Goal: Communication & Community: Answer question/provide support

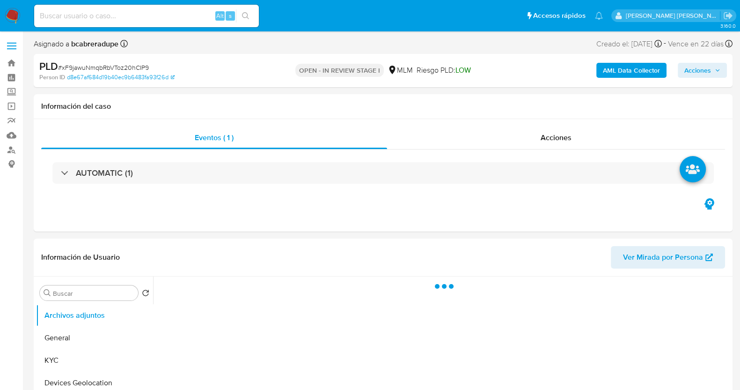
select select "10"
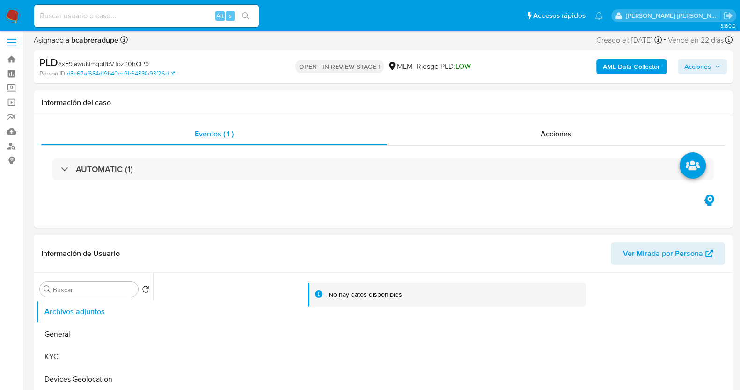
scroll to position [117, 0]
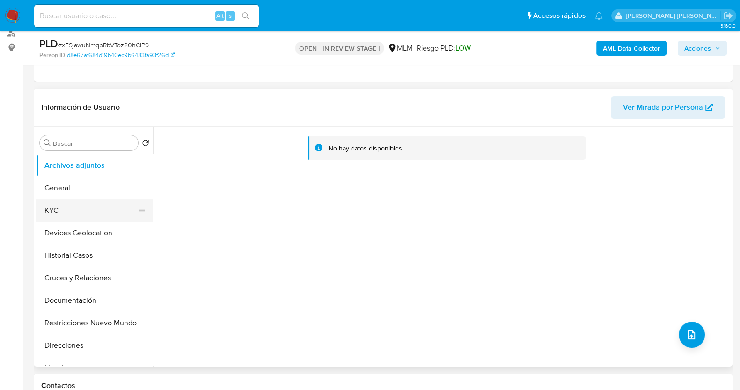
click at [74, 208] on button "KYC" at bounding box center [91, 210] width 110 height 22
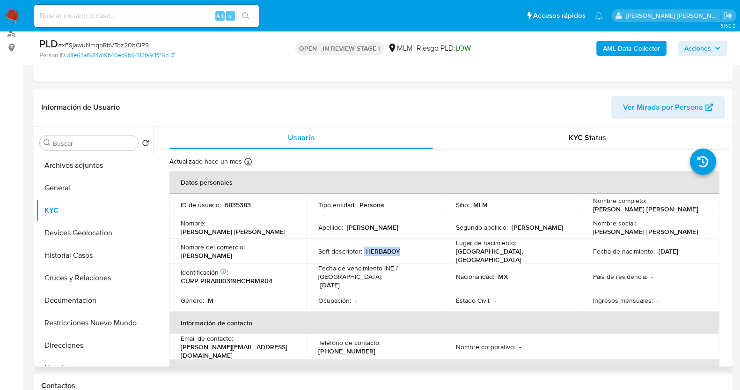
drag, startPoint x: 363, startPoint y: 249, endPoint x: 399, endPoint y: 250, distance: 36.1
click at [399, 250] on div "Soft descriptor : HERBABOY" at bounding box center [375, 251] width 115 height 8
click at [394, 226] on div "Apellido : Prieto" at bounding box center [375, 227] width 115 height 8
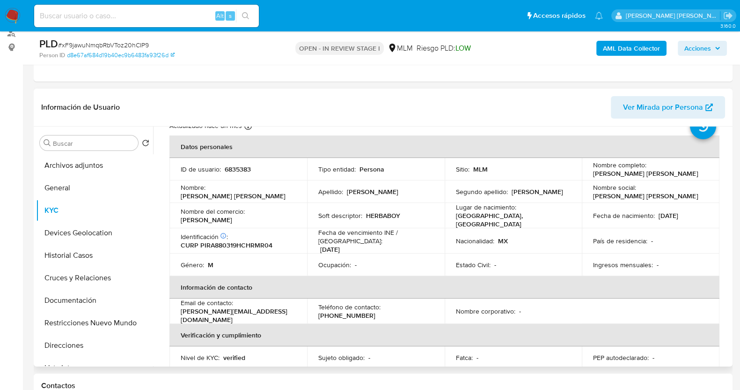
scroll to position [0, 0]
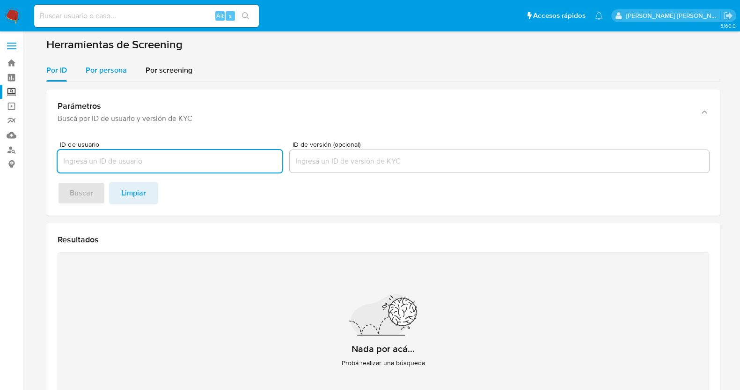
click at [101, 73] on span "Por persona" at bounding box center [106, 70] width 41 height 11
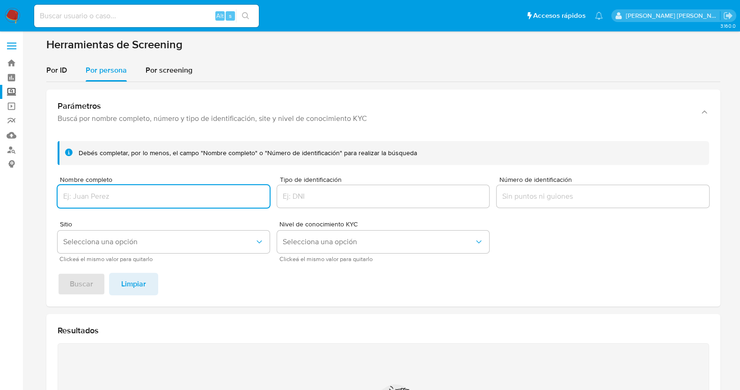
click at [140, 195] on input "Nombre completo" at bounding box center [164, 196] width 212 height 12
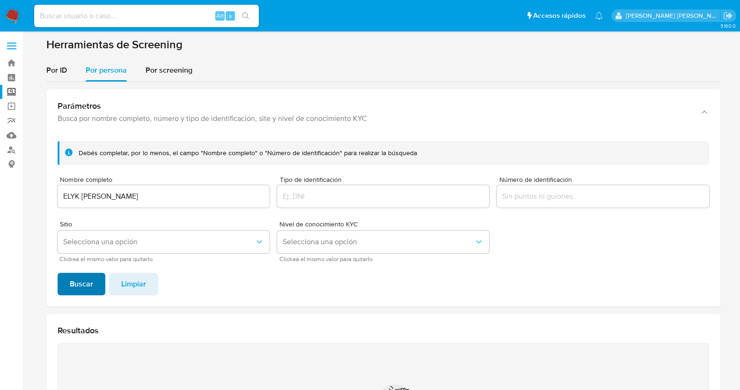
click at [70, 284] on span "Buscar" at bounding box center [81, 283] width 23 height 21
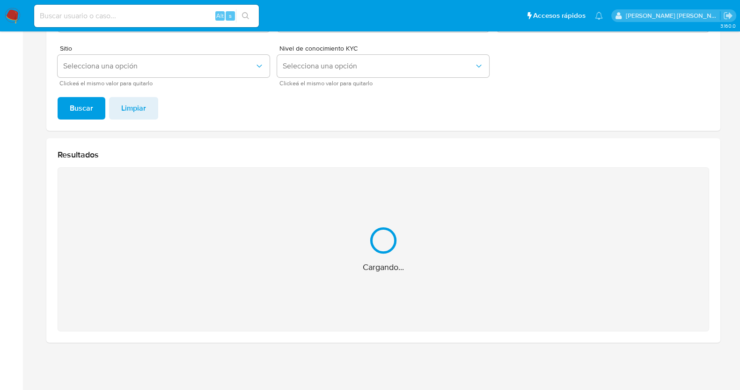
scroll to position [26, 0]
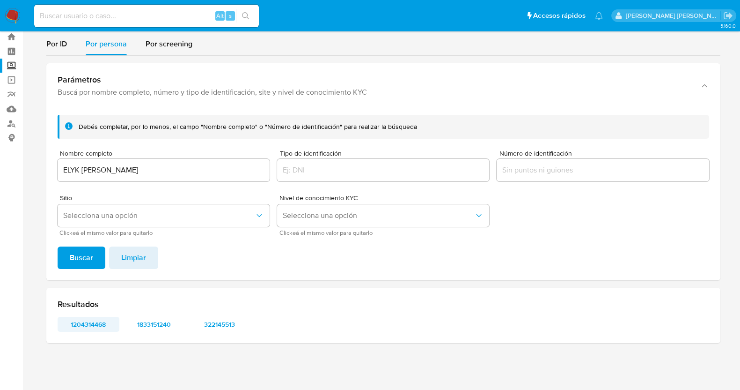
click at [91, 324] on span "1204314468" at bounding box center [88, 323] width 49 height 13
click at [174, 317] on button "1833151240" at bounding box center [154, 324] width 62 height 15
click at [222, 314] on div "Resultados 1204314468 1833151240 322145513" at bounding box center [383, 315] width 674 height 55
click at [245, 318] on button "322145513" at bounding box center [220, 324] width 62 height 15
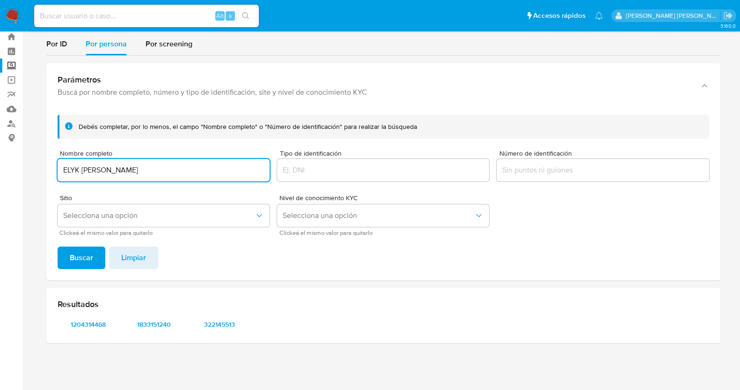
drag, startPoint x: 175, startPoint y: 172, endPoint x: 54, endPoint y: 165, distance: 121.0
click at [54, 165] on div "Debés completar, por lo menos, el campo "Nombre completo" o "Número de identifi…" at bounding box center [383, 193] width 674 height 173
type input "CARLOS ULISES DE LA O TARIN"
click at [89, 264] on span "Buscar" at bounding box center [81, 257] width 23 height 21
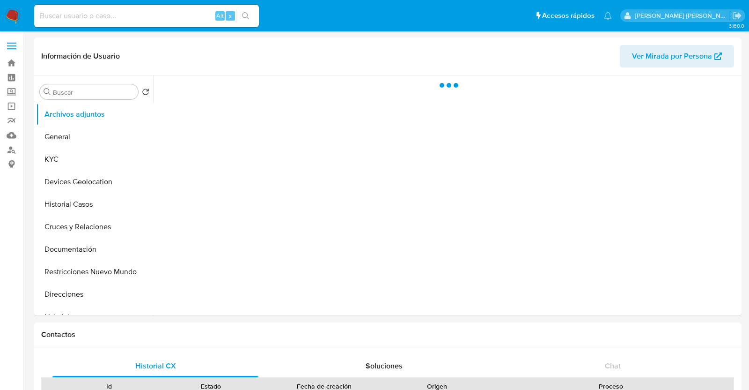
select select "10"
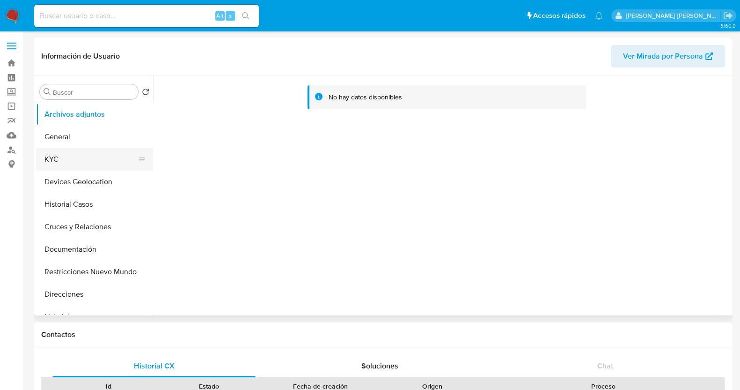
click at [88, 157] on button "KYC" at bounding box center [91, 159] width 110 height 22
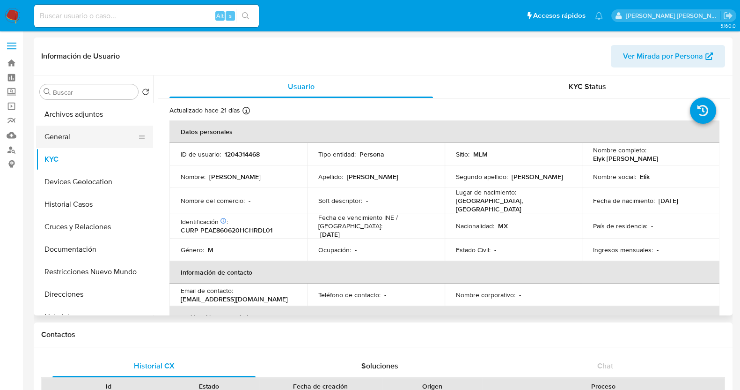
click at [84, 141] on button "General" at bounding box center [91, 136] width 110 height 22
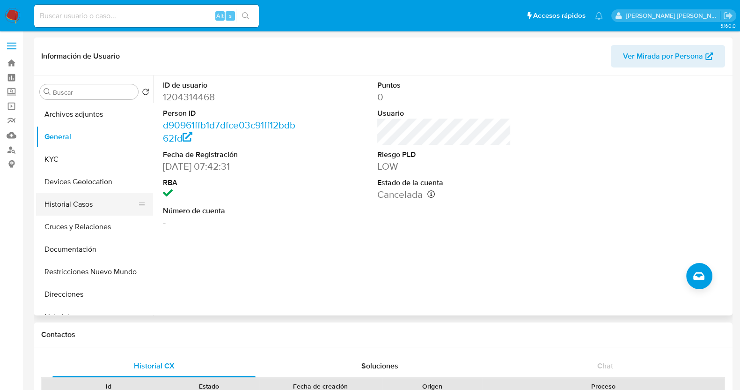
click at [70, 206] on button "Historial Casos" at bounding box center [91, 204] width 110 height 22
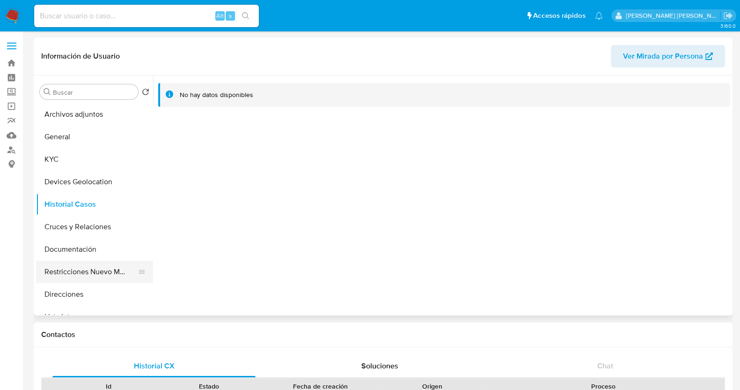
click at [81, 273] on button "Restricciones Nuevo Mundo" at bounding box center [91, 271] width 110 height 22
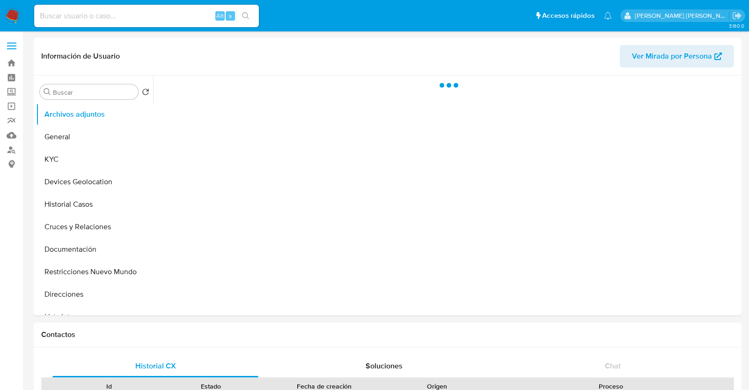
select select "10"
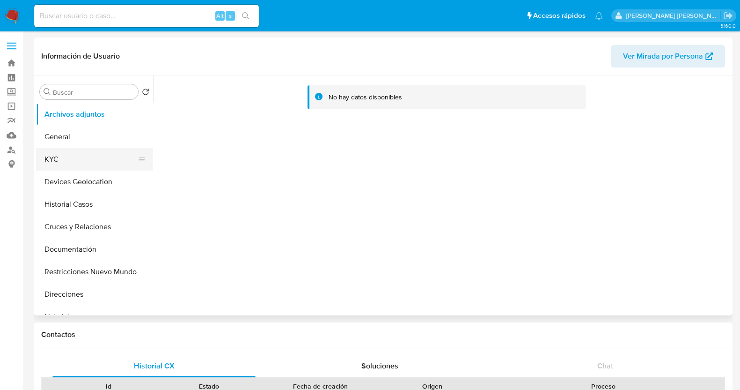
click at [68, 155] on button "KYC" at bounding box center [91, 159] width 110 height 22
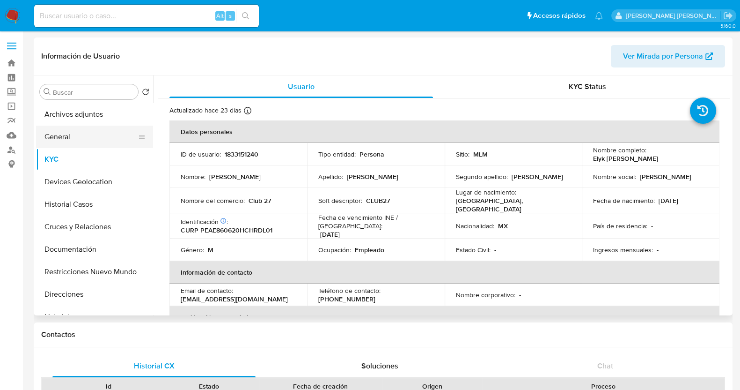
click at [89, 136] on button "General" at bounding box center [91, 136] width 110 height 22
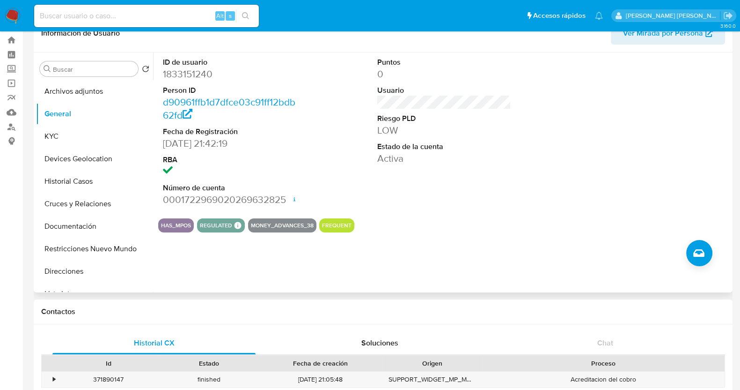
scroll to position [58, 0]
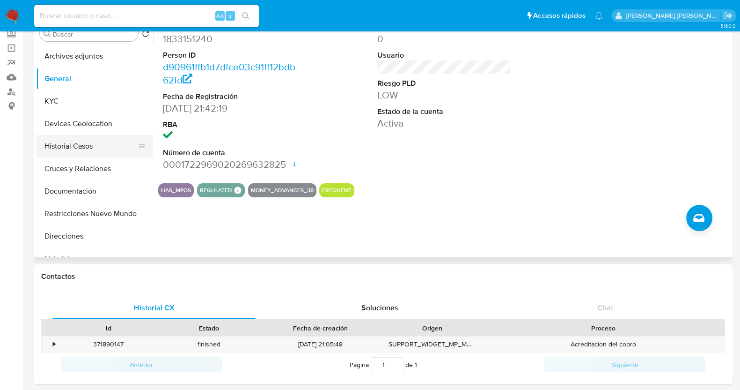
click at [75, 152] on button "Historial Casos" at bounding box center [91, 146] width 110 height 22
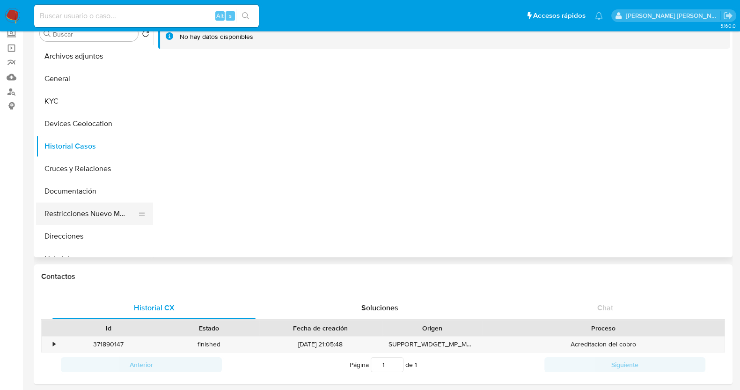
click at [86, 215] on button "Restricciones Nuevo Mundo" at bounding box center [91, 213] width 110 height 22
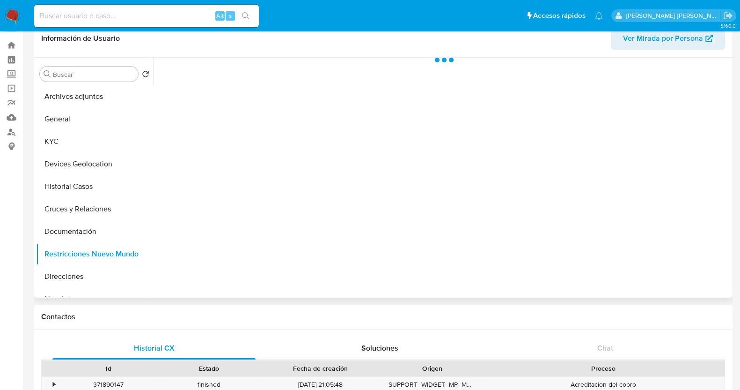
scroll to position [0, 0]
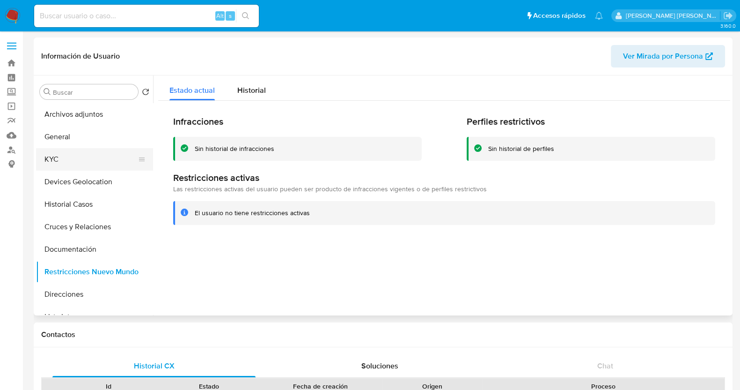
click at [60, 162] on button "KYC" at bounding box center [91, 159] width 110 height 22
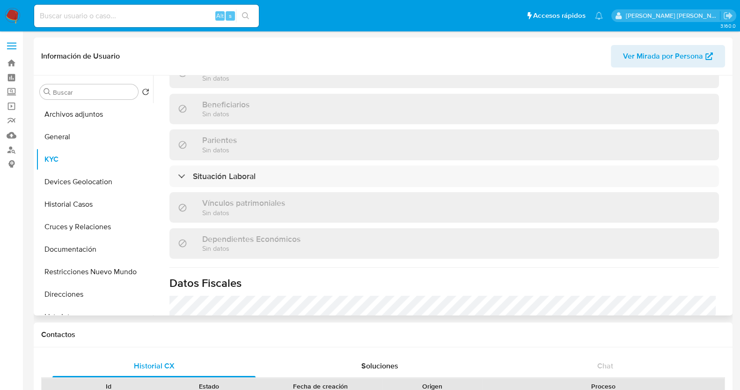
scroll to position [234, 0]
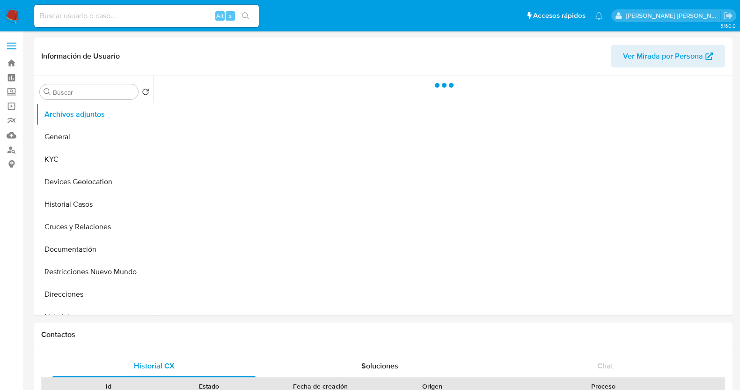
select select "10"
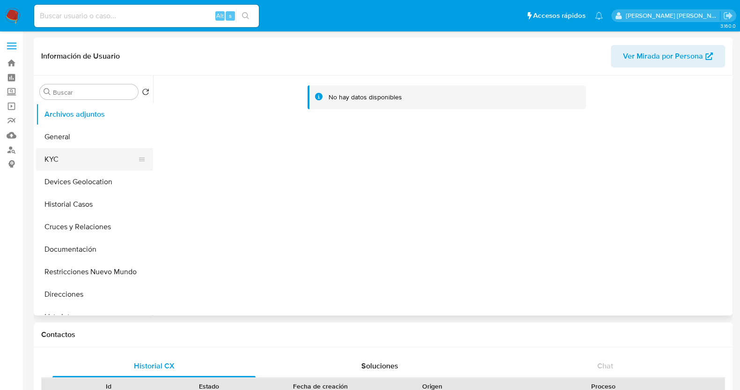
click at [73, 155] on button "KYC" at bounding box center [91, 159] width 110 height 22
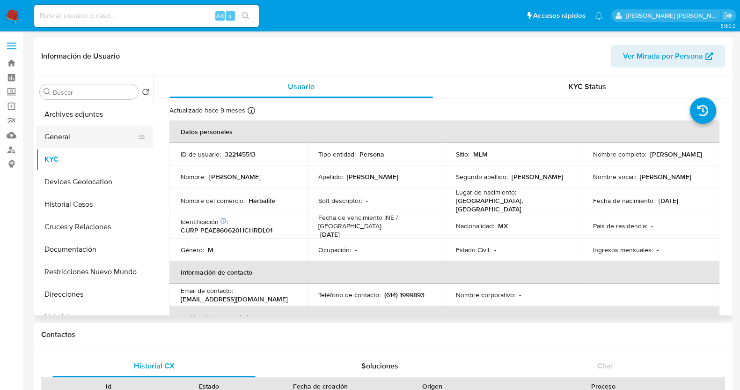
click at [72, 136] on button "General" at bounding box center [91, 136] width 110 height 22
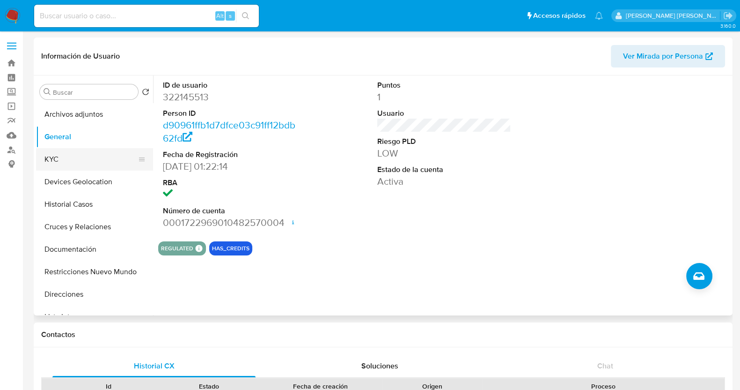
click at [87, 162] on button "KYC" at bounding box center [91, 159] width 110 height 22
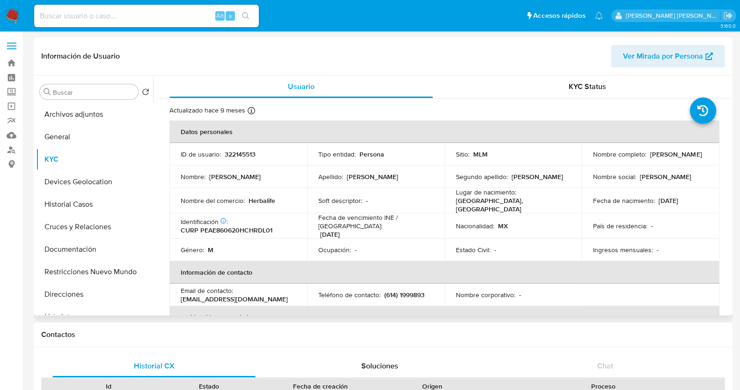
click at [244, 150] on p "322145513" at bounding box center [240, 154] width 31 height 8
copy p "322145513"
click at [380, 201] on div "Soft descriptor : -" at bounding box center [375, 200] width 115 height 8
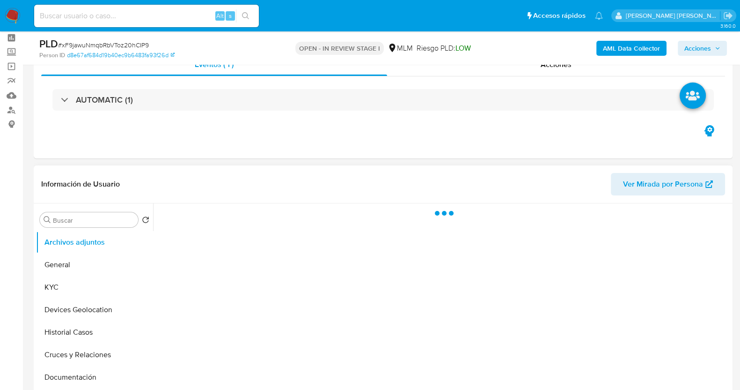
scroll to position [58, 0]
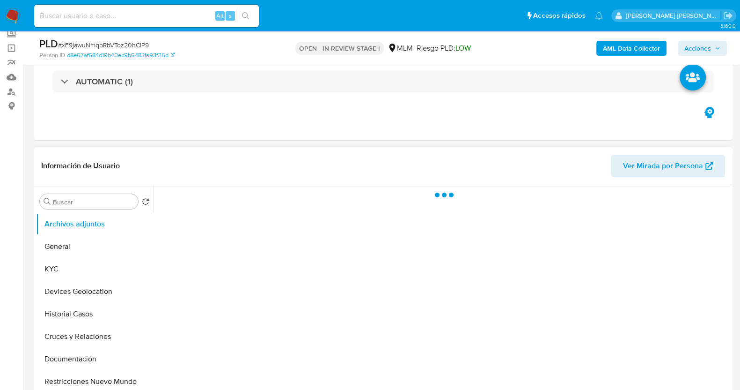
select select "10"
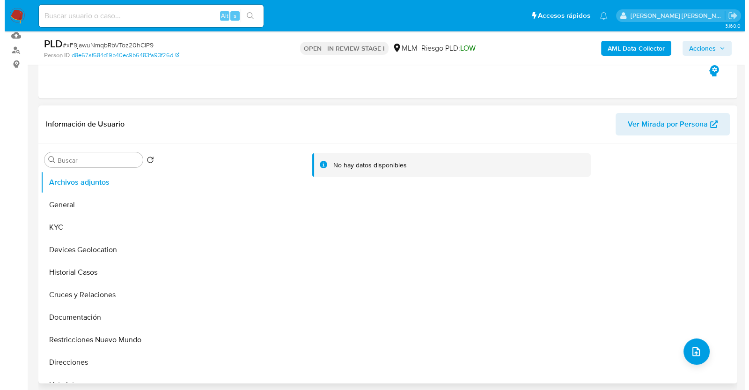
scroll to position [117, 0]
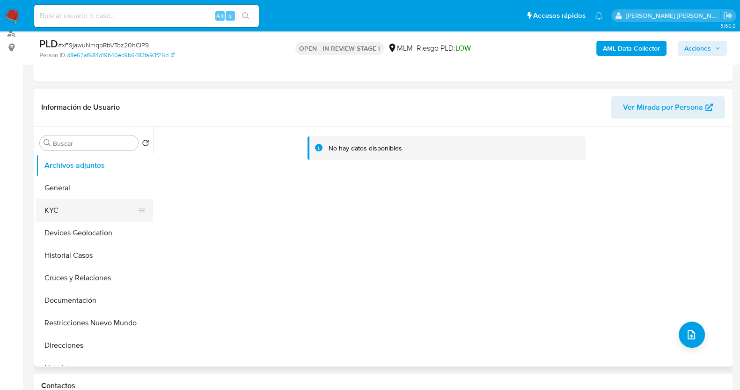
click at [70, 209] on button "KYC" at bounding box center [91, 210] width 110 height 22
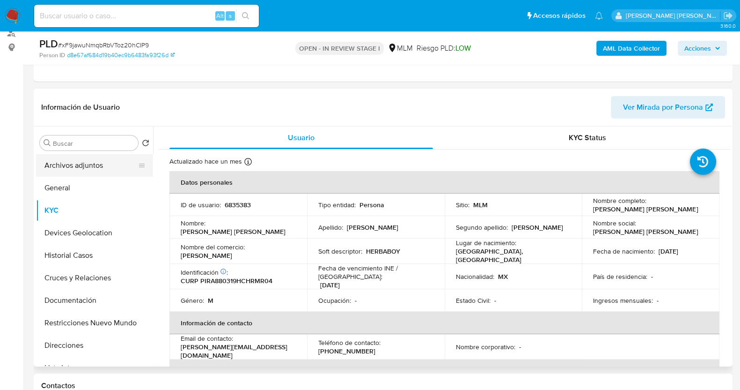
drag, startPoint x: 88, startPoint y: 161, endPoint x: 133, endPoint y: 165, distance: 45.6
click at [89, 161] on button "Archivos adjuntos" at bounding box center [91, 165] width 110 height 22
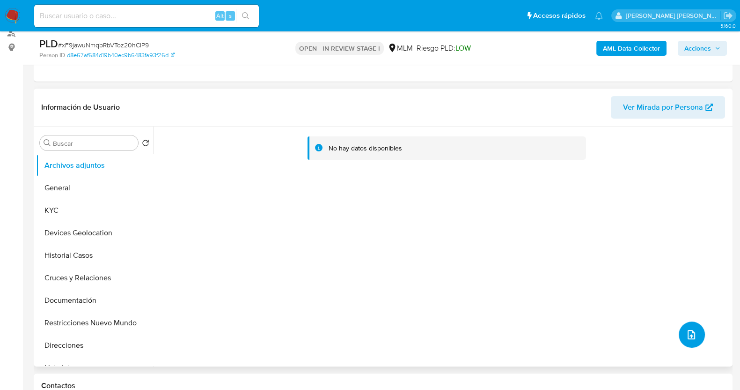
click at [691, 335] on icon "upload-file" at bounding box center [691, 334] width 7 height 9
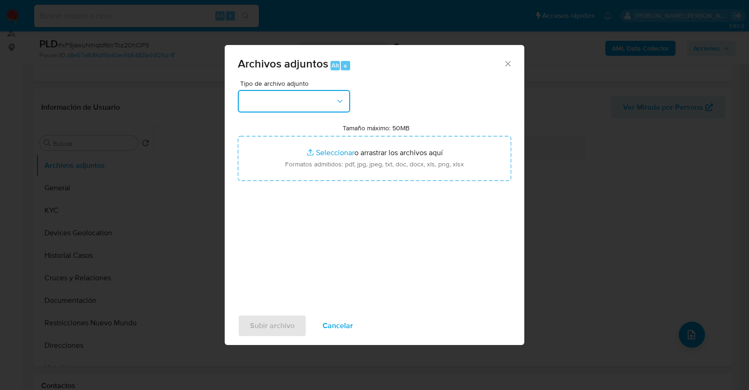
click at [314, 96] on button "button" at bounding box center [294, 101] width 112 height 22
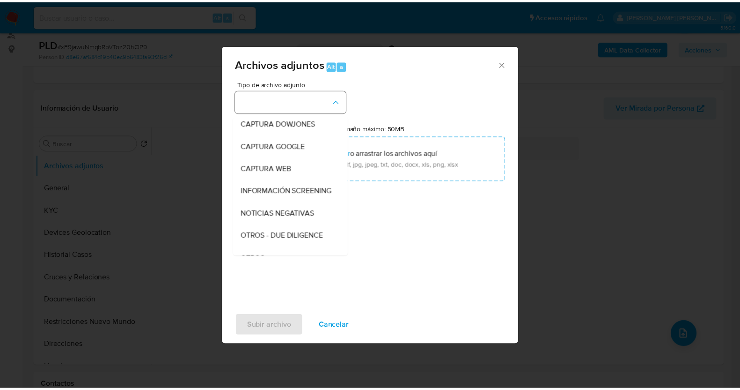
scroll to position [49, 0]
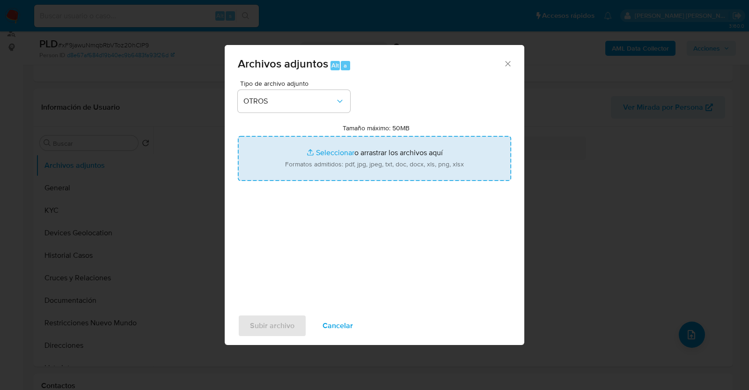
type input "C:\fakepath\6835383_JOSE PRIETO_AGO2025.pdf"
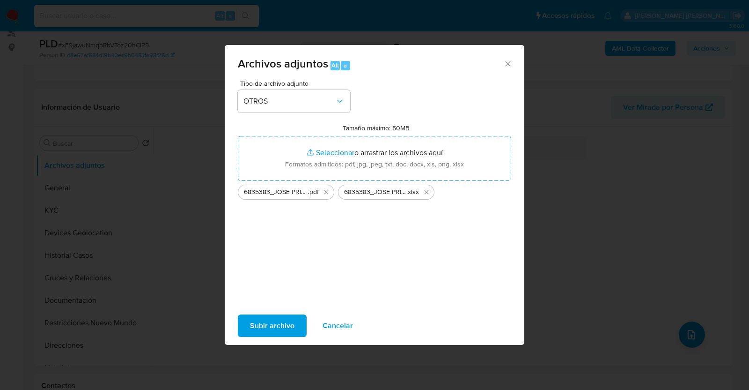
click at [280, 323] on span "Subir archivo" at bounding box center [272, 325] width 44 height 21
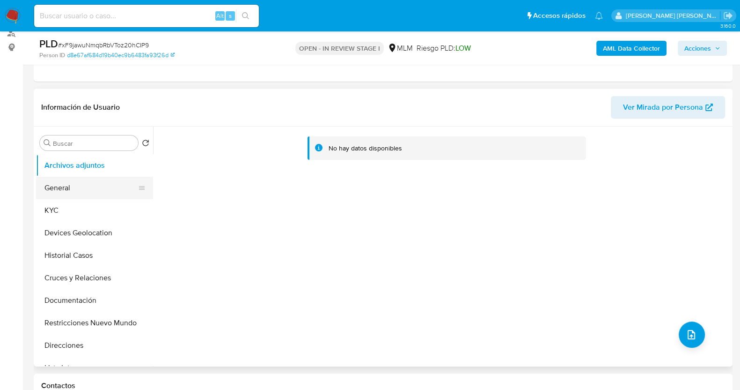
click at [86, 188] on button "General" at bounding box center [91, 188] width 110 height 22
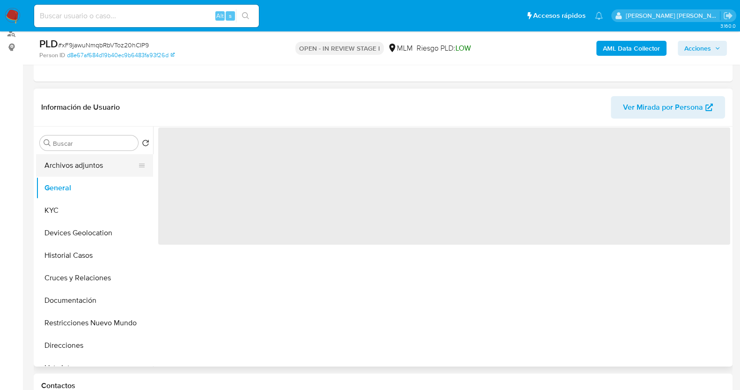
click at [88, 170] on button "Archivos adjuntos" at bounding box center [91, 165] width 110 height 22
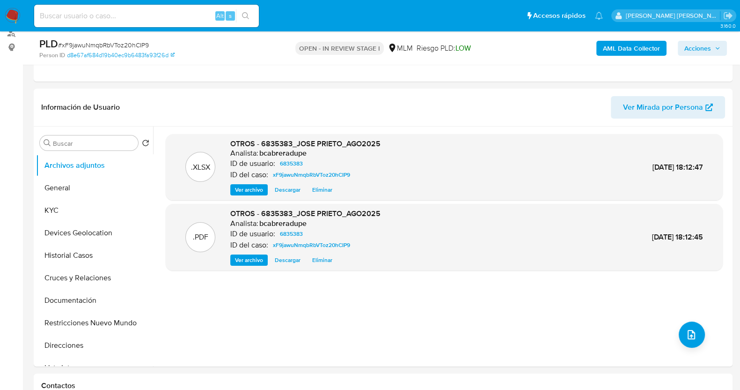
click at [703, 48] on span "Acciones" at bounding box center [698, 48] width 27 height 15
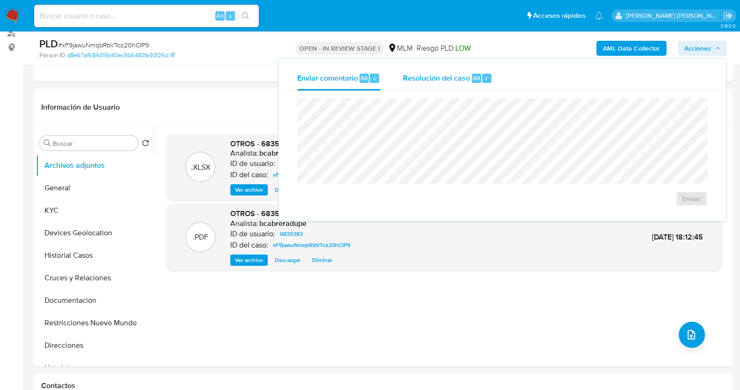
click at [426, 72] on span "Resolución del caso" at bounding box center [436, 77] width 67 height 11
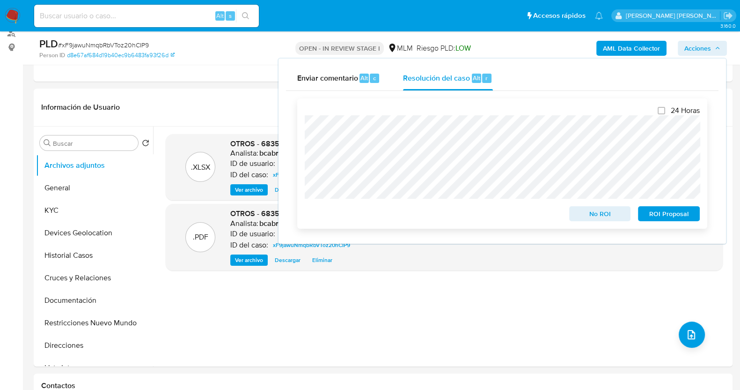
click at [599, 212] on span "No ROI" at bounding box center [600, 213] width 49 height 13
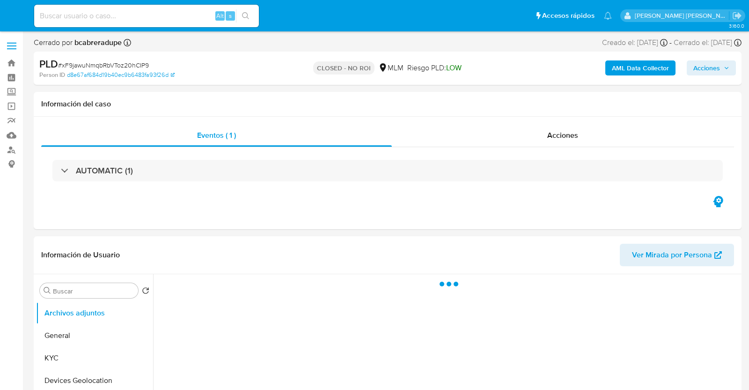
select select "10"
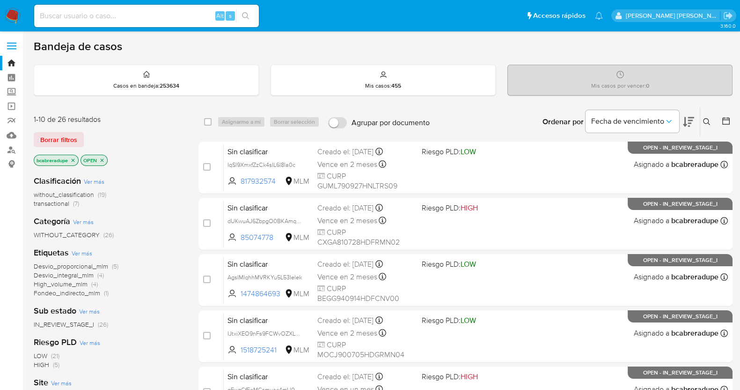
click at [74, 159] on icon "close-filter" at bounding box center [73, 160] width 6 height 6
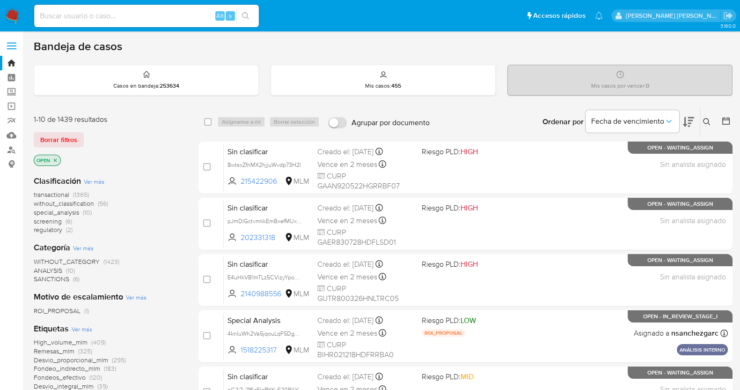
click at [708, 119] on icon at bounding box center [706, 121] width 7 height 7
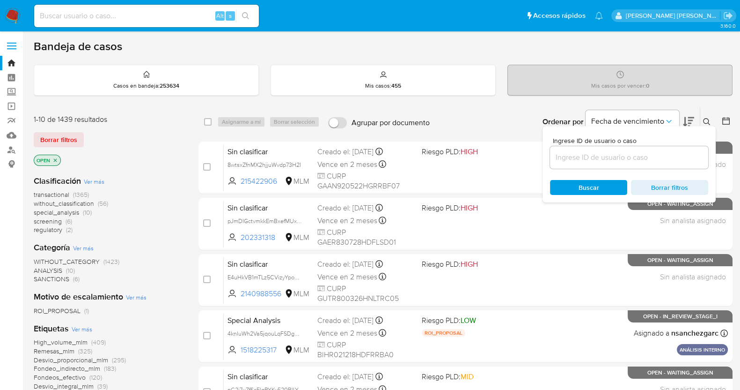
click at [581, 155] on input at bounding box center [629, 157] width 158 height 12
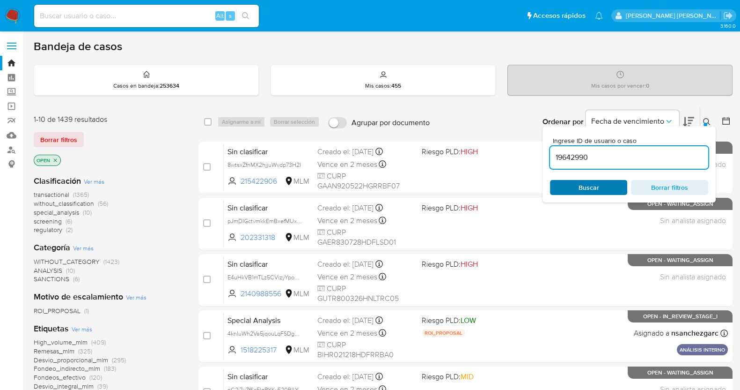
type input "19642990"
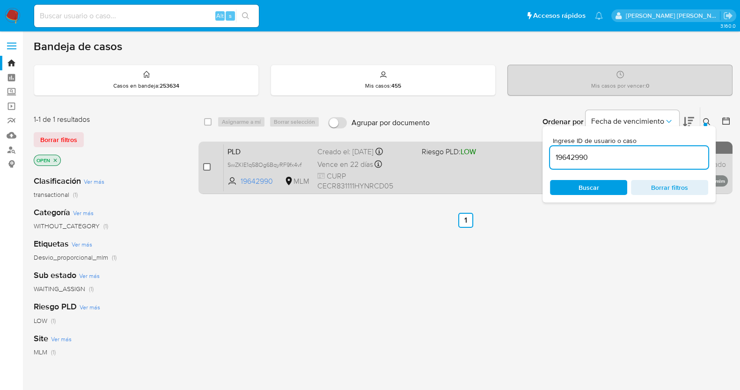
click at [205, 168] on input "checkbox" at bounding box center [206, 166] width 7 height 7
checkbox input "true"
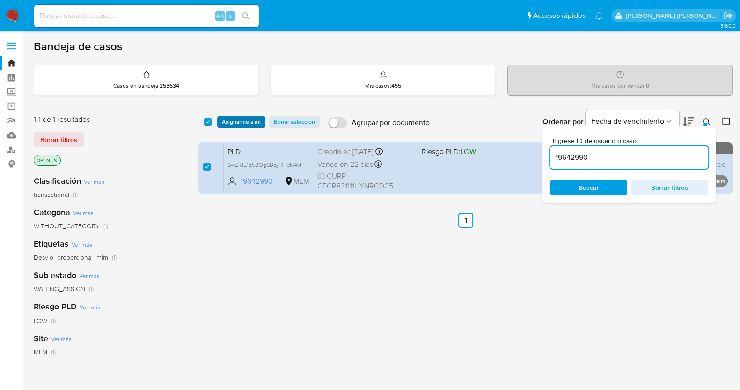
click at [242, 123] on span "Asignarme a mí" at bounding box center [241, 121] width 39 height 9
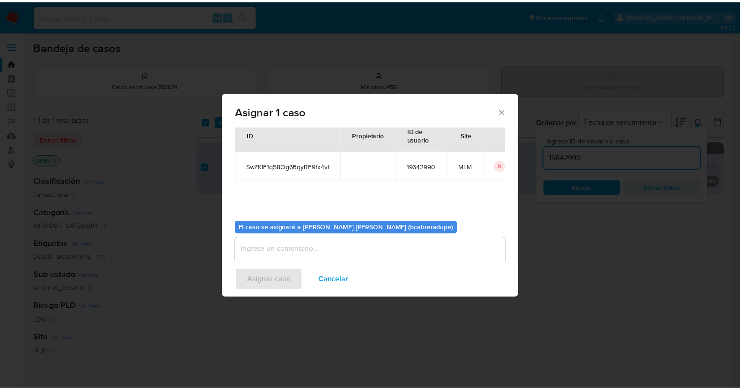
scroll to position [48, 0]
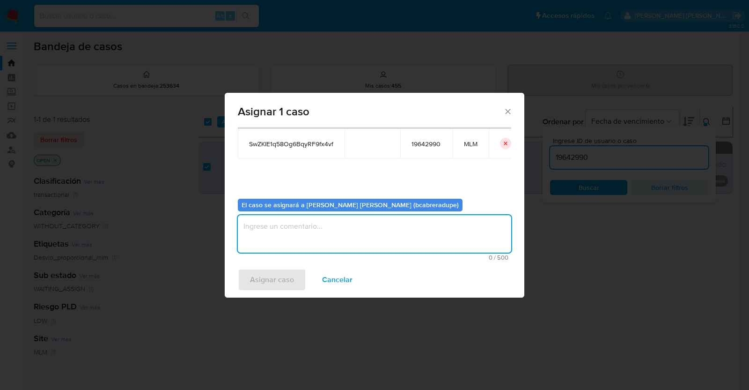
click at [425, 242] on textarea "assign-modal" at bounding box center [374, 233] width 273 height 37
type textarea "BJCD"
click at [277, 284] on span "Asignar caso" at bounding box center [272, 279] width 44 height 21
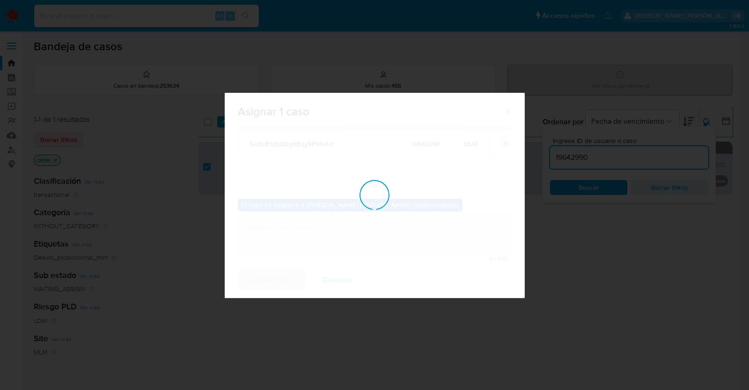
checkbox input "false"
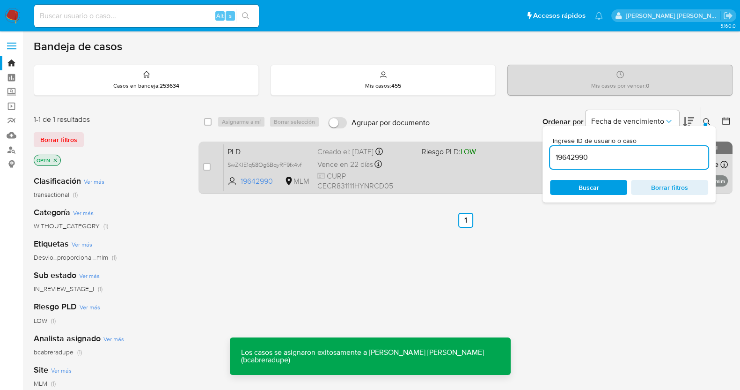
click at [355, 148] on div "Creado el: 12/08/2025 Creado el: 12/08/2025 02:03:24" at bounding box center [365, 152] width 97 height 10
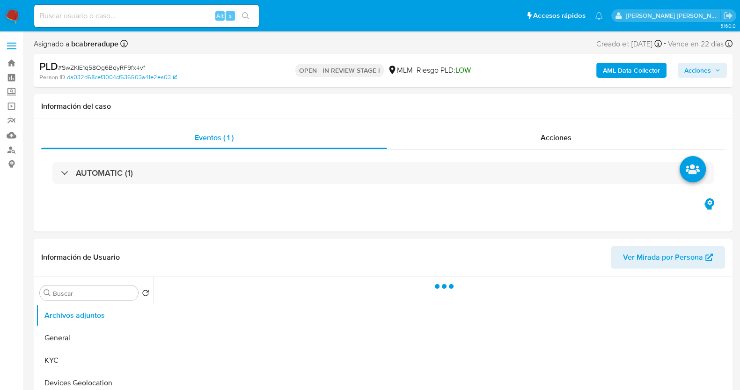
select select "10"
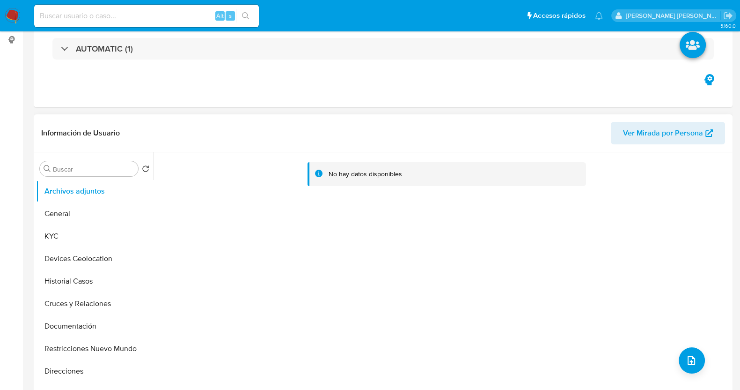
scroll to position [176, 0]
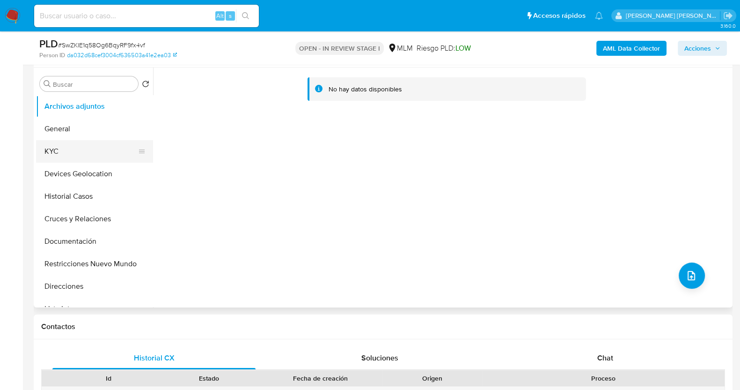
click at [74, 156] on button "KYC" at bounding box center [91, 151] width 110 height 22
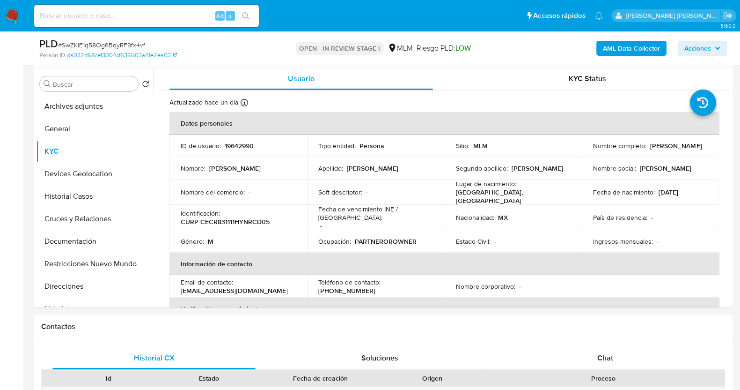
click at [122, 47] on span "# SwZKIE1q58Og6BqyRF9fx4vf" at bounding box center [101, 44] width 87 height 9
copy span "SwZKIE1q58Og6BqyRF9fx4vf"
click at [231, 144] on p "19642990" at bounding box center [239, 145] width 29 height 8
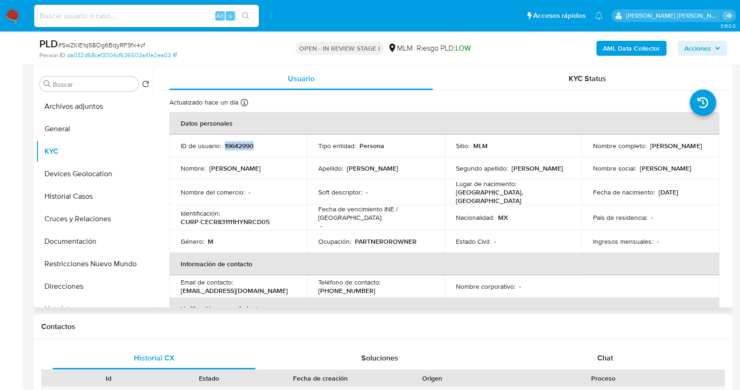
copy p "19642990"
drag, startPoint x: 589, startPoint y: 148, endPoint x: 680, endPoint y: 156, distance: 91.6
click at [680, 156] on td "Nombre completo : Rodrigo Cervera Caceres" at bounding box center [651, 145] width 138 height 22
copy p "[PERSON_NAME]"
click at [248, 140] on td "ID de usuario : 19642990" at bounding box center [239, 145] width 138 height 22
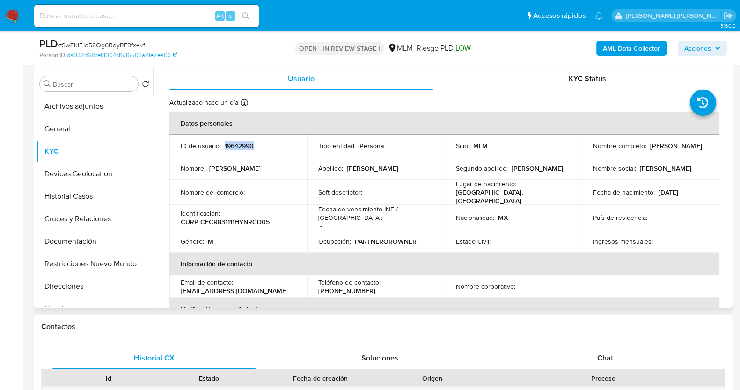
click at [248, 140] on td "ID de usuario : 19642990" at bounding box center [239, 145] width 138 height 22
copy p "19642990"
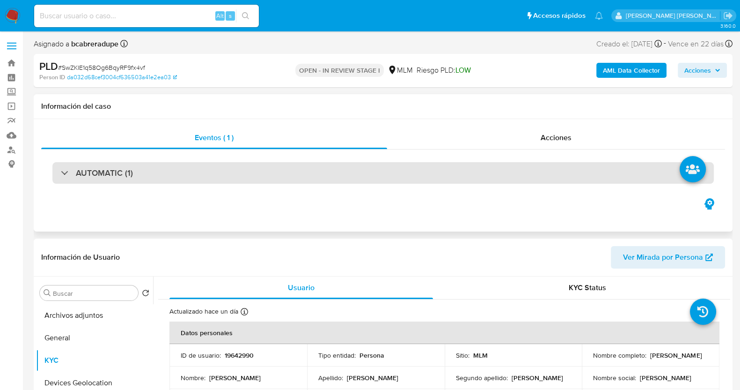
click at [93, 175] on h3 "AUTOMATIC (1)" at bounding box center [104, 173] width 57 height 10
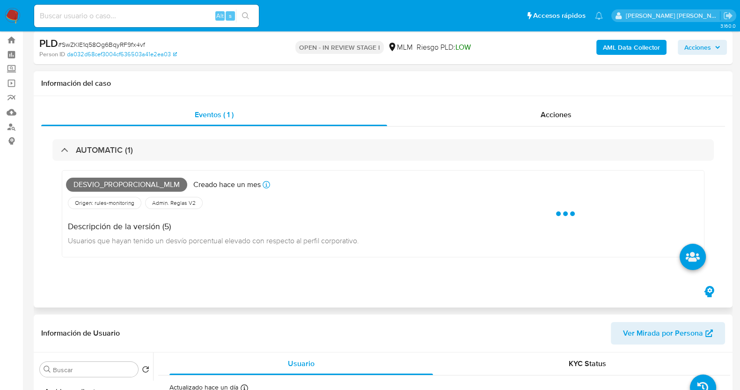
scroll to position [58, 0]
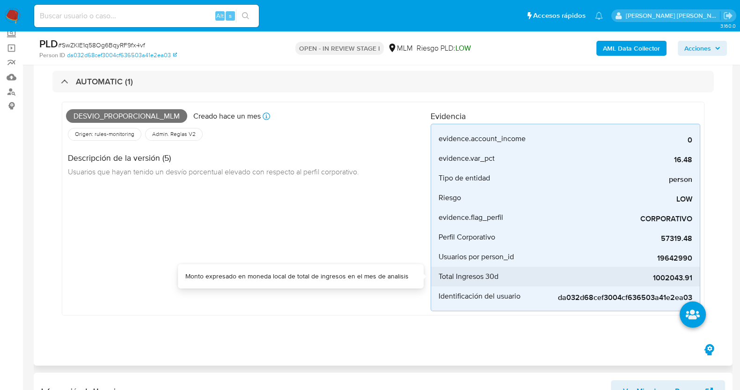
drag, startPoint x: 653, startPoint y: 279, endPoint x: 694, endPoint y: 280, distance: 40.8
click at [694, 280] on li "Total Ingresos 30d 1002043.91" at bounding box center [565, 276] width 269 height 20
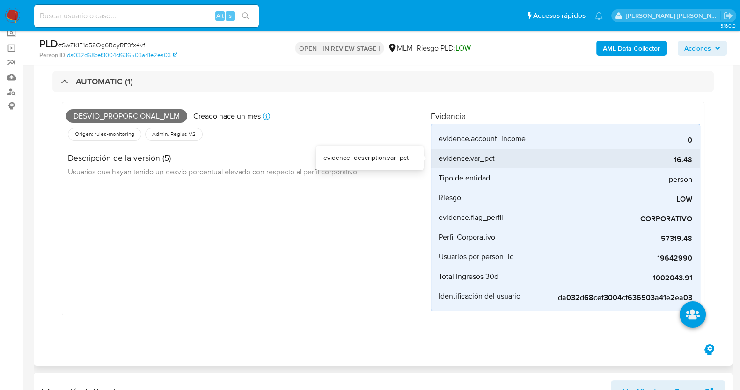
drag, startPoint x: 675, startPoint y: 159, endPoint x: 692, endPoint y: 160, distance: 17.3
click at [692, 160] on span "16.48" at bounding box center [622, 159] width 140 height 9
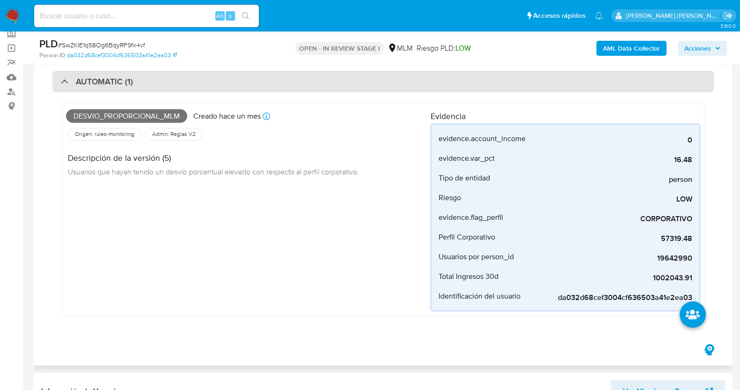
click at [73, 78] on div "AUTOMATIC (1)" at bounding box center [97, 81] width 72 height 10
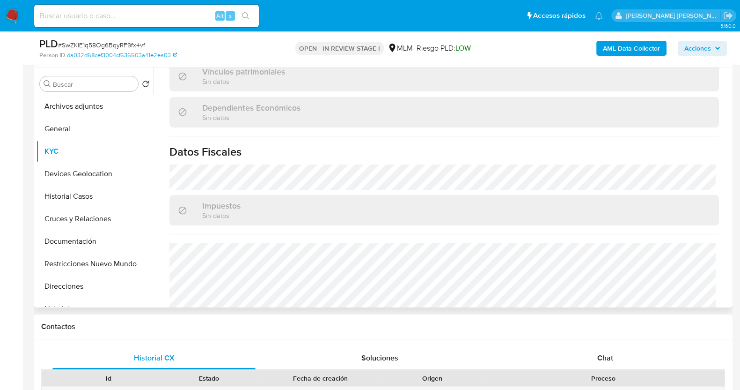
scroll to position [579, 0]
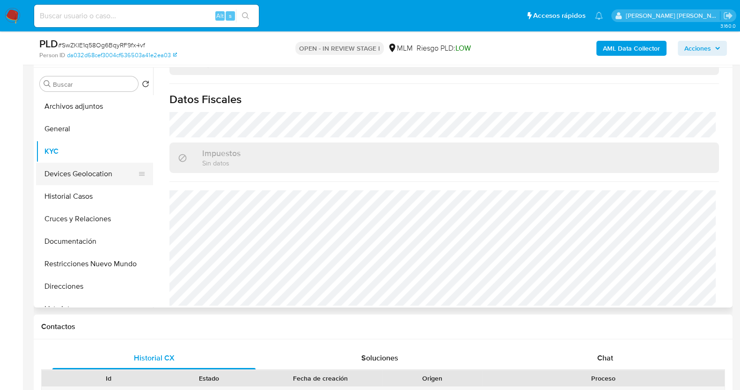
click at [87, 167] on button "Devices Geolocation" at bounding box center [91, 173] width 110 height 22
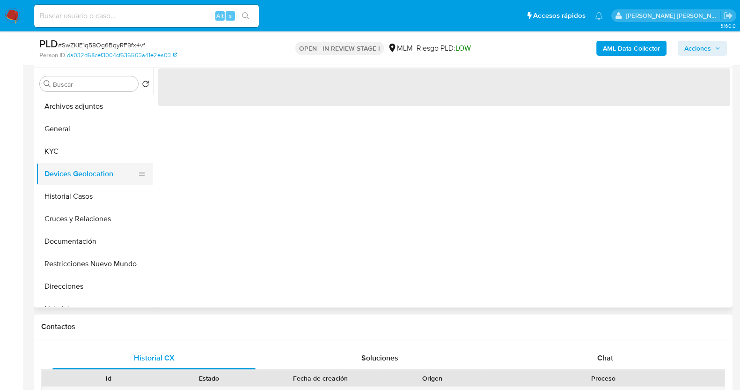
scroll to position [0, 0]
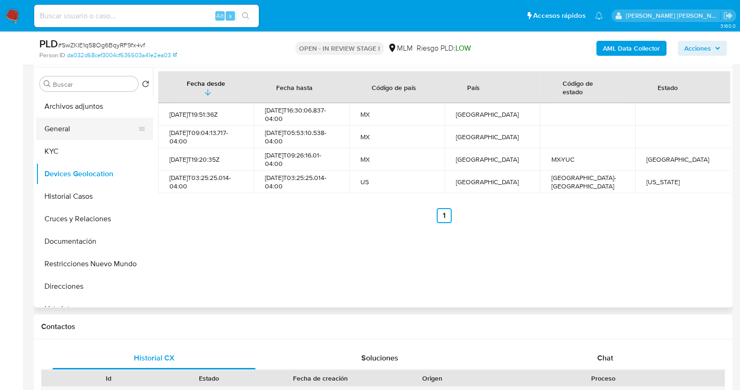
click at [84, 129] on button "General" at bounding box center [91, 129] width 110 height 22
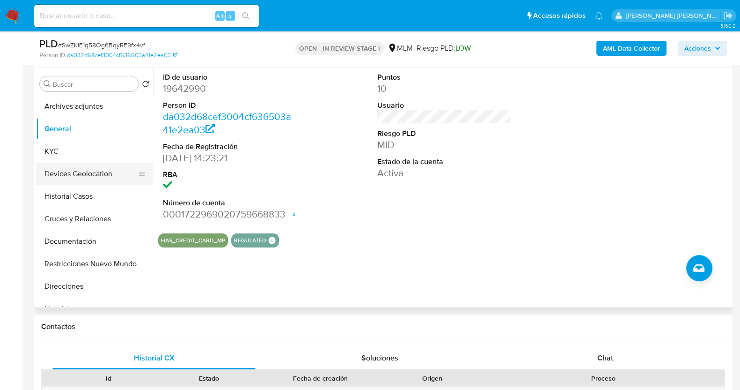
click at [81, 170] on button "Devices Geolocation" at bounding box center [91, 173] width 110 height 22
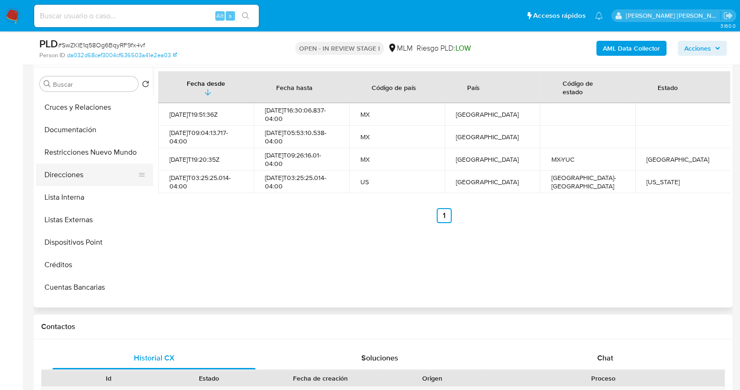
scroll to position [117, 0]
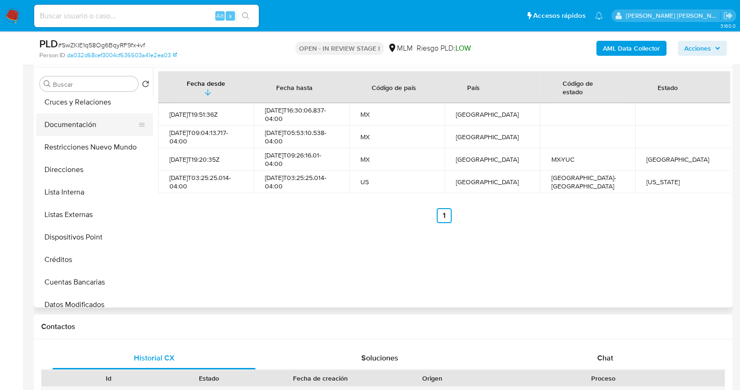
click at [78, 122] on button "Documentación" at bounding box center [91, 124] width 110 height 22
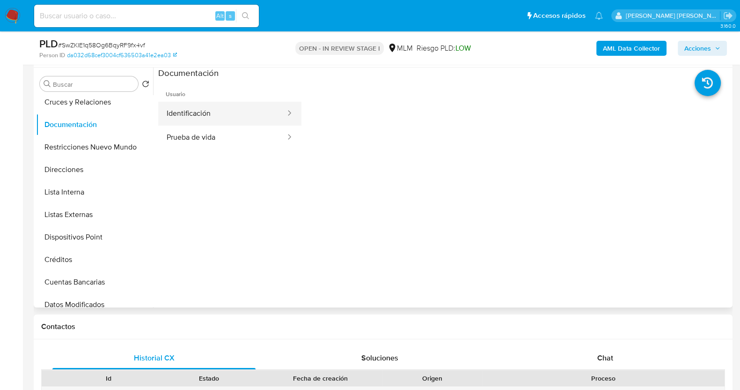
click at [244, 120] on button "Identificación" at bounding box center [222, 114] width 128 height 24
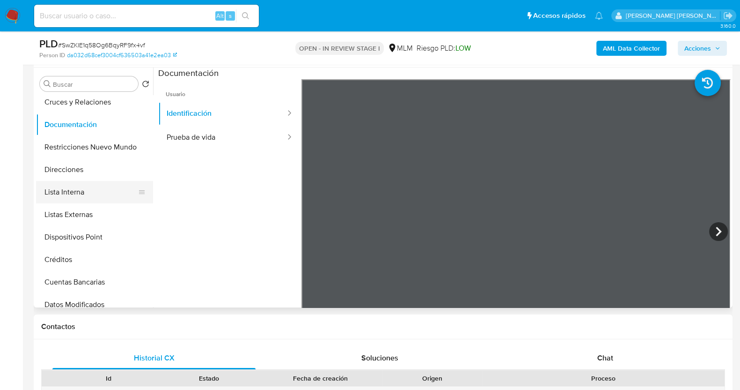
click at [80, 195] on button "Lista Interna" at bounding box center [91, 192] width 110 height 22
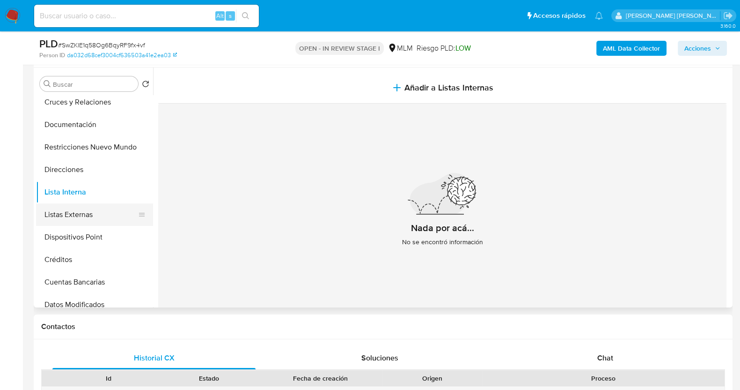
click at [105, 210] on button "Listas Externas" at bounding box center [91, 214] width 110 height 22
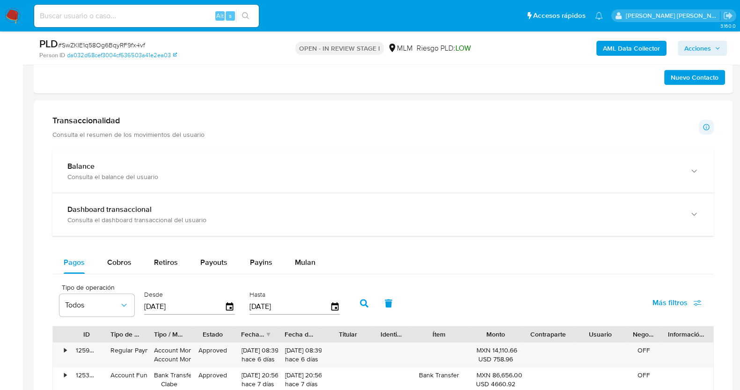
scroll to position [585, 0]
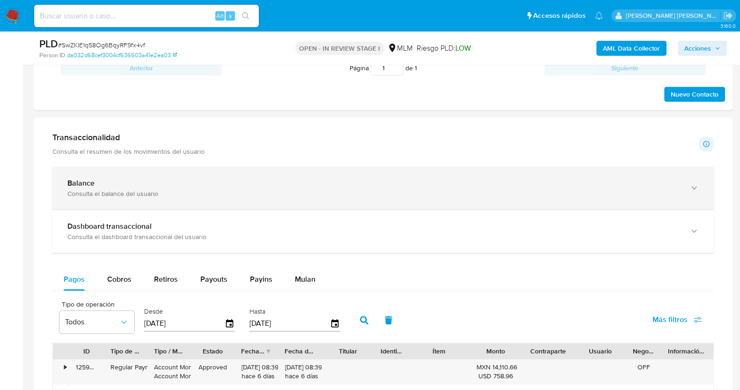
click at [685, 183] on div "Balance Consulta el balance del usuario" at bounding box center [383, 188] width 662 height 43
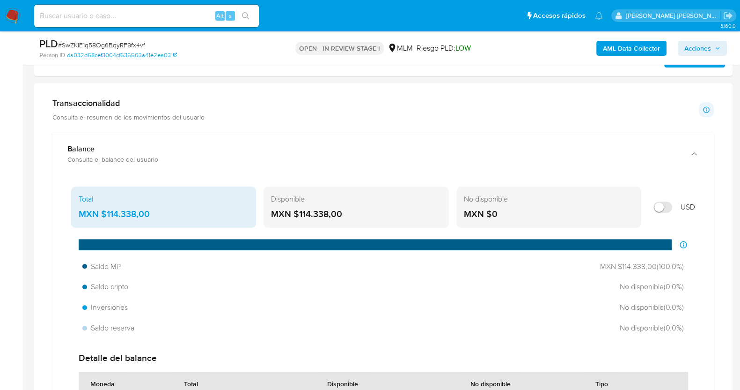
scroll to position [644, 0]
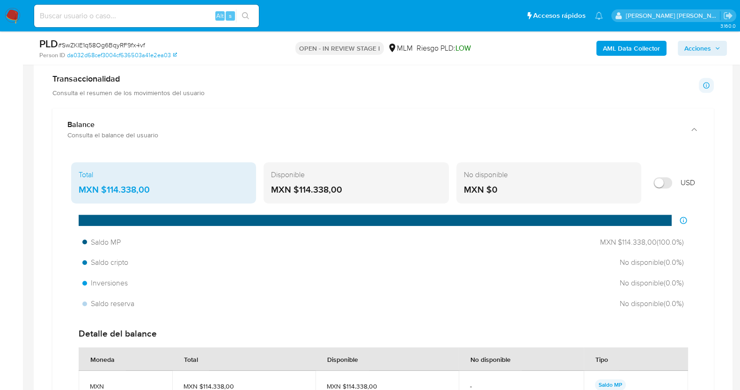
click at [359, 189] on div "MXN $114.338,00" at bounding box center [356, 190] width 170 height 12
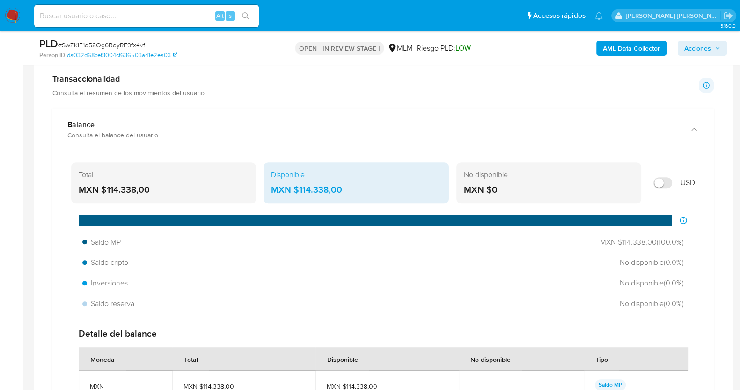
drag, startPoint x: 348, startPoint y: 188, endPoint x: 299, endPoint y: 191, distance: 49.2
click at [299, 191] on div "MXN $114.338,00" at bounding box center [356, 190] width 170 height 12
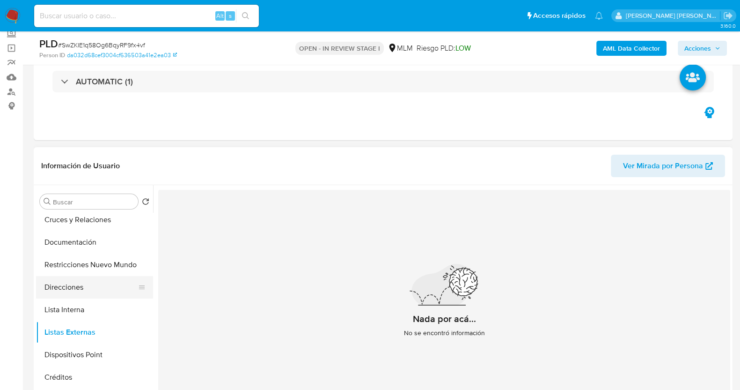
scroll to position [0, 0]
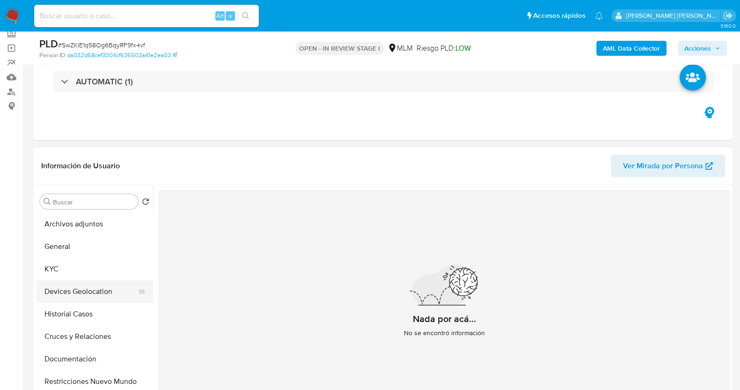
click at [87, 285] on button "Devices Geolocation" at bounding box center [91, 291] width 110 height 22
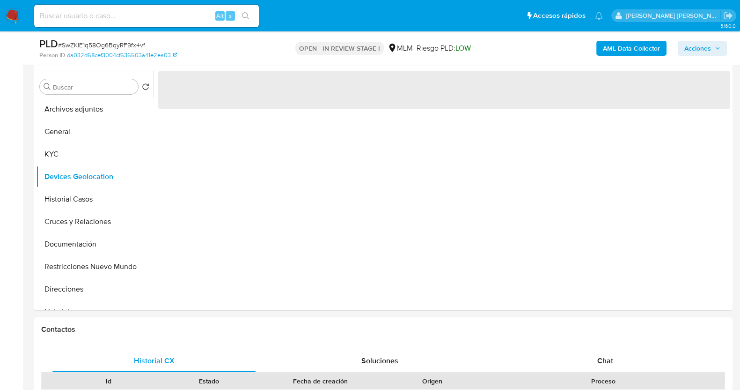
scroll to position [176, 0]
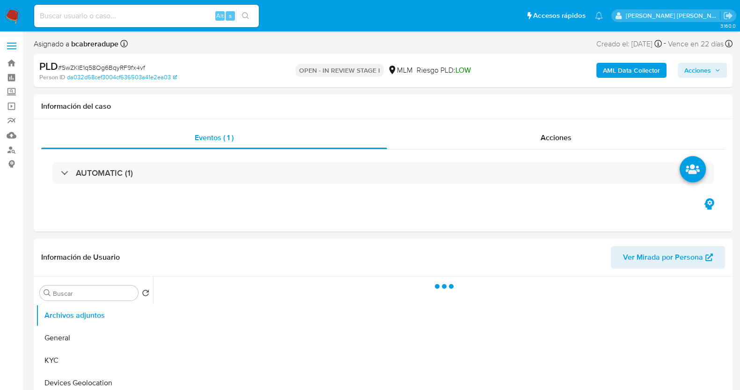
select select "10"
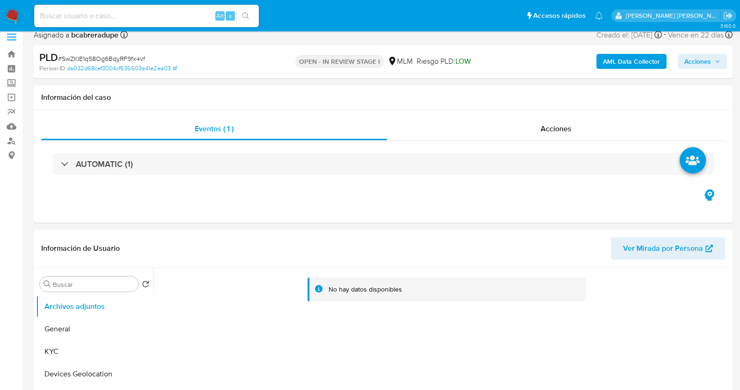
scroll to position [11, 0]
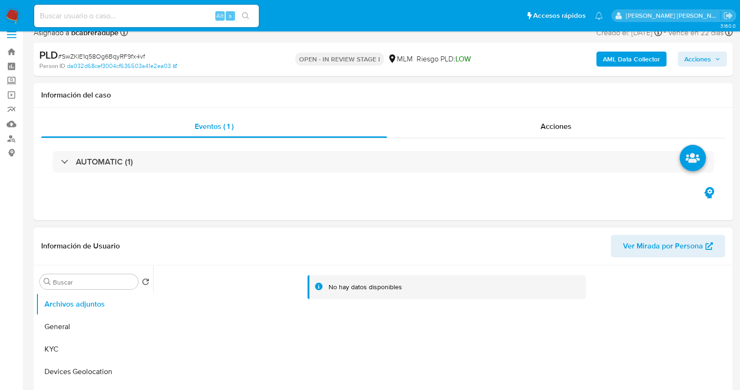
click at [473, 232] on div "Información de Usuario Ver Mirada por Persona" at bounding box center [383, 246] width 699 height 38
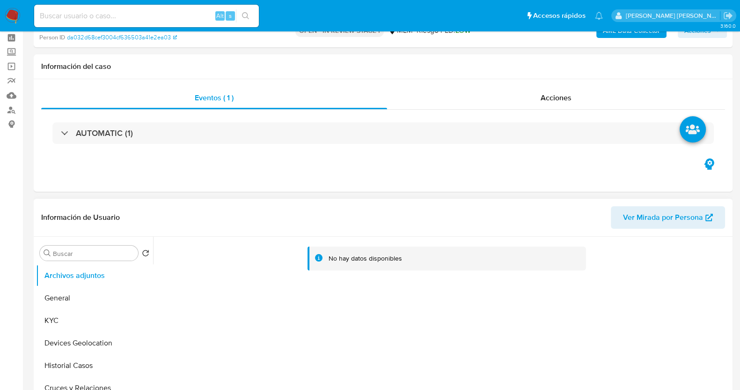
scroll to position [58, 0]
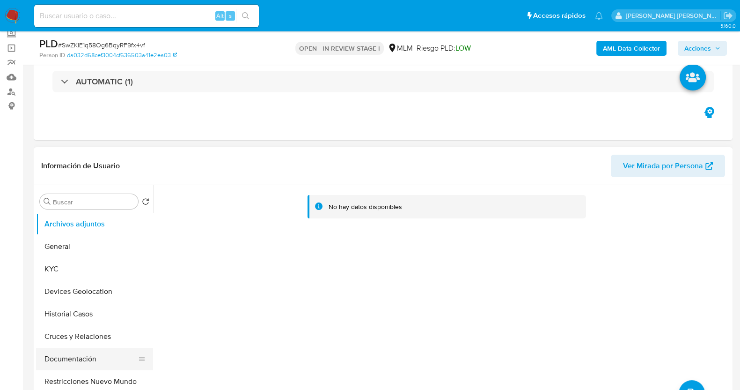
click at [73, 354] on button "Documentación" at bounding box center [91, 358] width 110 height 22
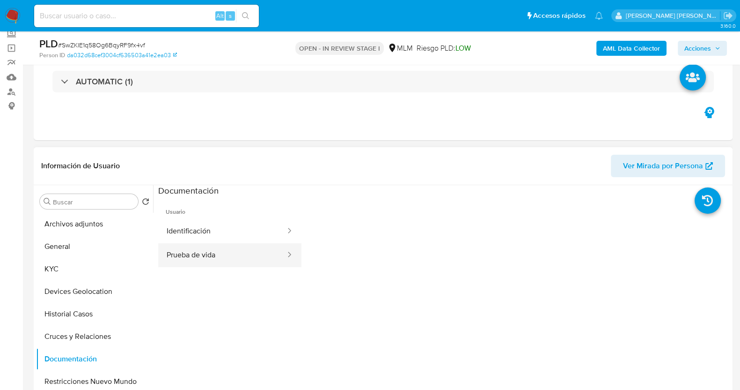
click at [235, 258] on button "Prueba de vida" at bounding box center [222, 255] width 128 height 24
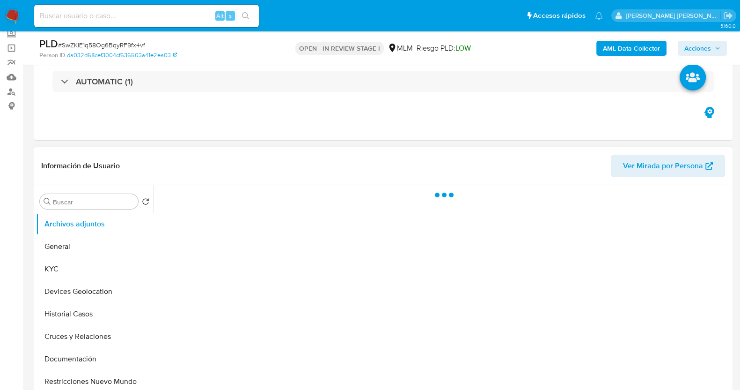
select select "10"
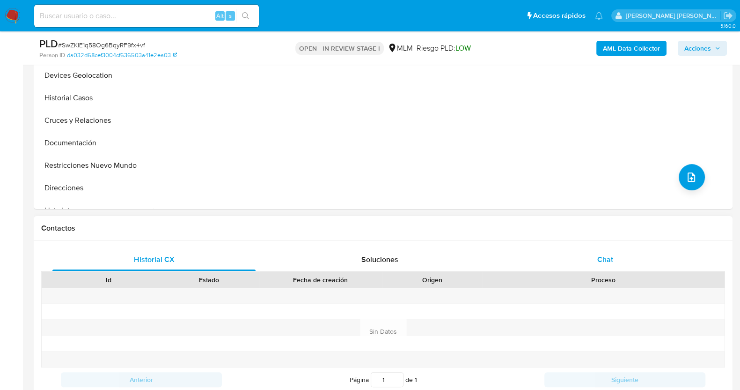
scroll to position [293, 0]
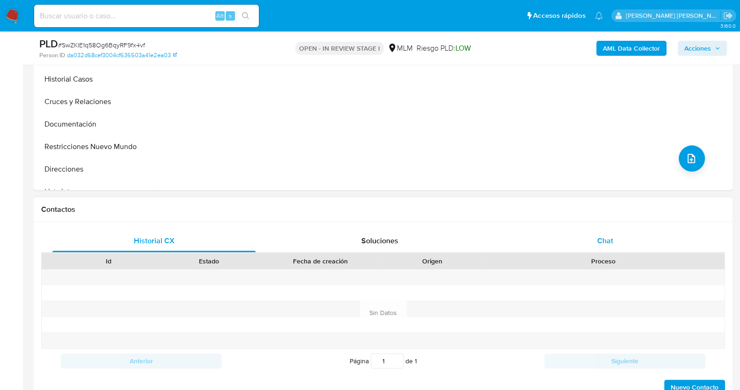
click at [613, 236] on span "Chat" at bounding box center [606, 240] width 16 height 11
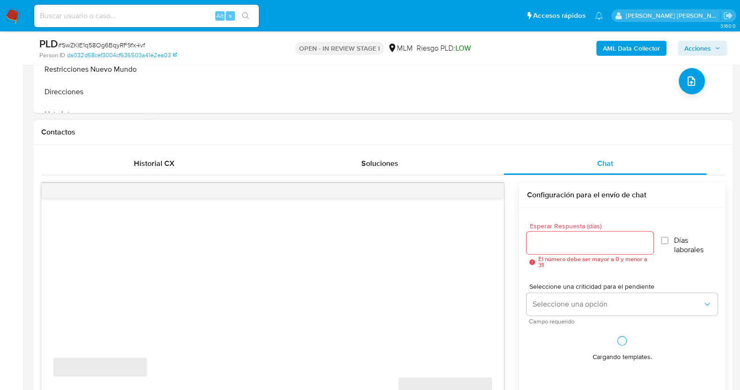
scroll to position [409, 0]
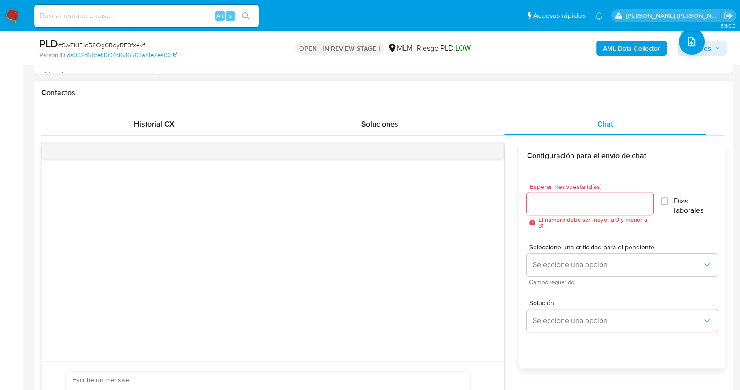
click at [547, 203] on input "Esperar Respuesta (días)" at bounding box center [590, 203] width 126 height 12
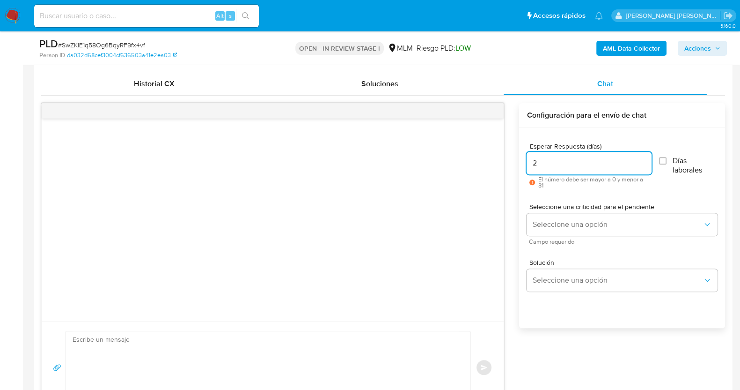
scroll to position [468, 0]
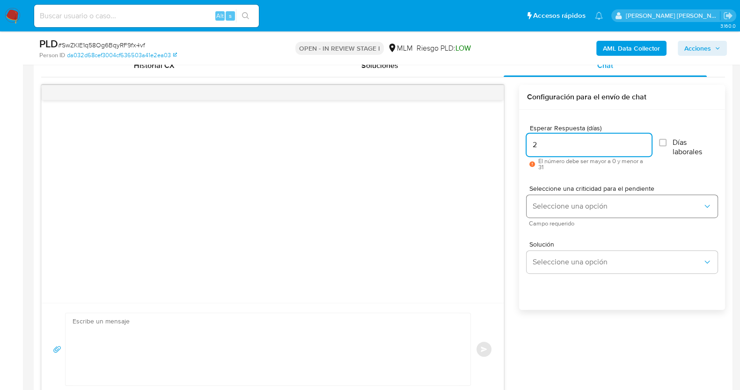
type input "2"
click at [606, 201] on span "Seleccione una opción" at bounding box center [617, 205] width 170 height 9
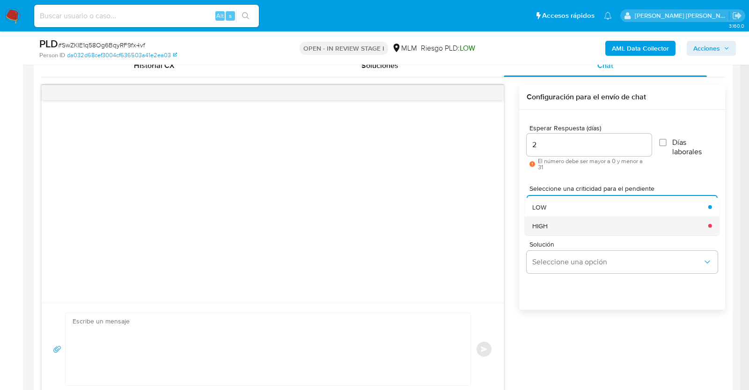
click at [577, 221] on div "HIGH" at bounding box center [617, 225] width 170 height 19
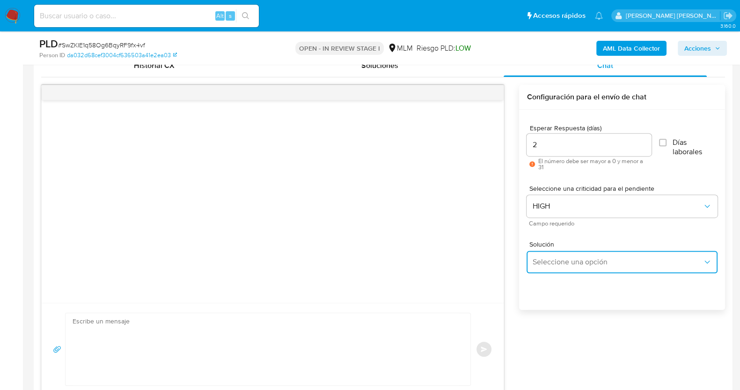
click at [598, 261] on span "Seleccione una opción" at bounding box center [617, 261] width 170 height 9
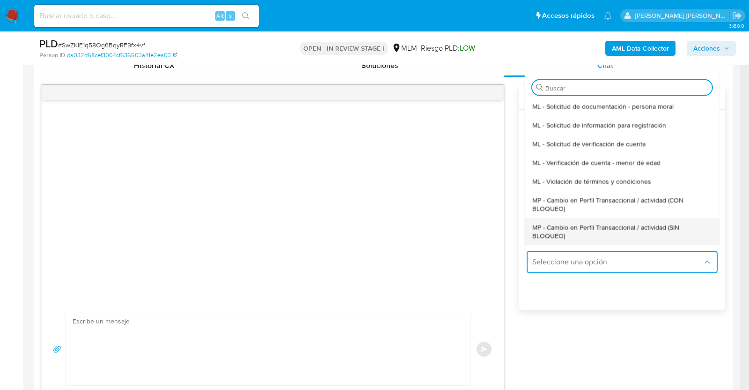
click at [583, 232] on span "MP - Cambio en Perfil Transaccional / actividad (SIN BLOQUEO)" at bounding box center [619, 230] width 174 height 17
type textarea "Estimado ,Te comunicamos que se ha identificado un cambio en el uso habitual de…"
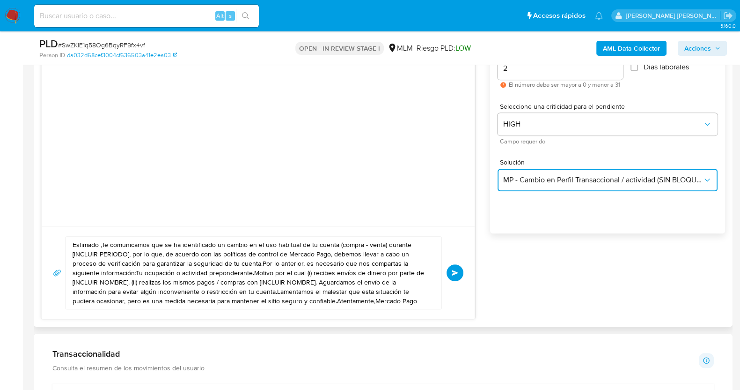
scroll to position [585, 0]
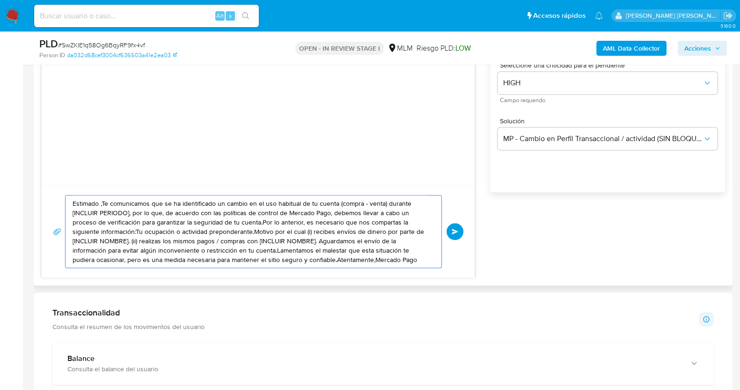
drag, startPoint x: 381, startPoint y: 254, endPoint x: 70, endPoint y: 197, distance: 316.5
click at [70, 197] on div "Estimado ,Te comunicamos que se ha identificado un cambio en el uso habitual de…" at bounding box center [251, 231] width 371 height 72
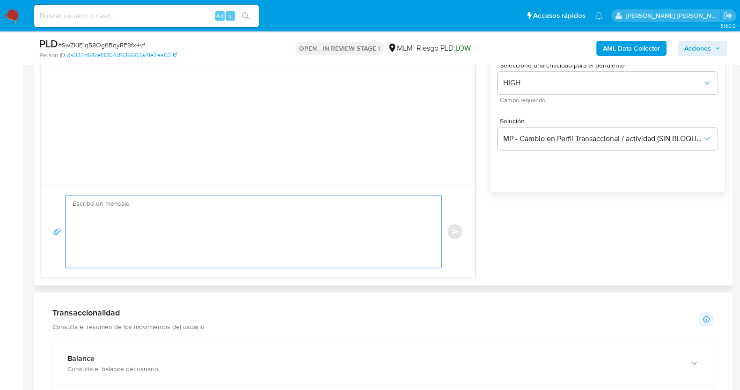
paste textarea "Estimado Rodrigo, Te comunicamos que se ha identificado un cambio en el uso hab…"
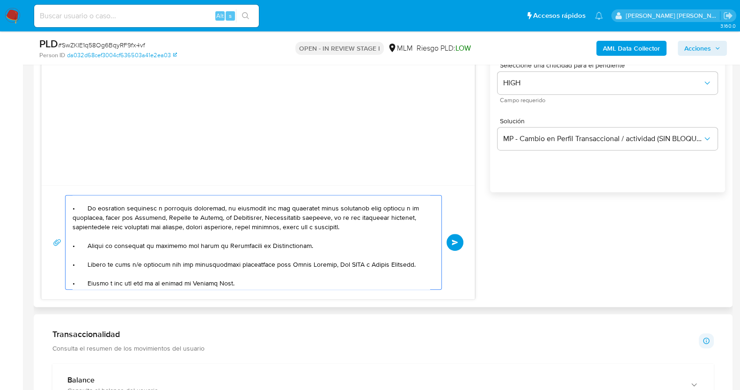
scroll to position [0, 0]
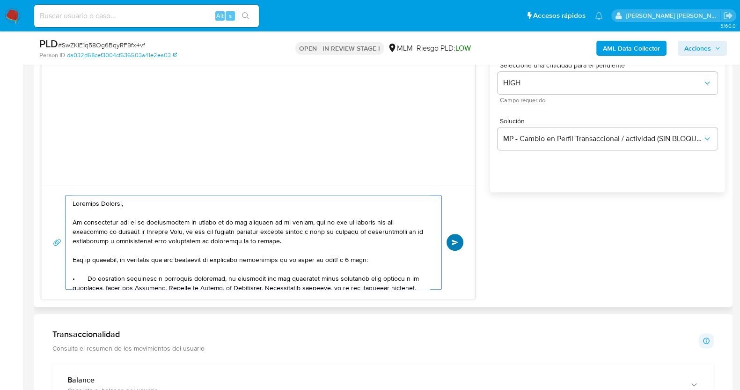
type textarea "Estimado Rodrigo, Te comunicamos que se ha identificado un cambio en el uso hab…"
click at [455, 243] on span "Enviar" at bounding box center [455, 242] width 7 height 6
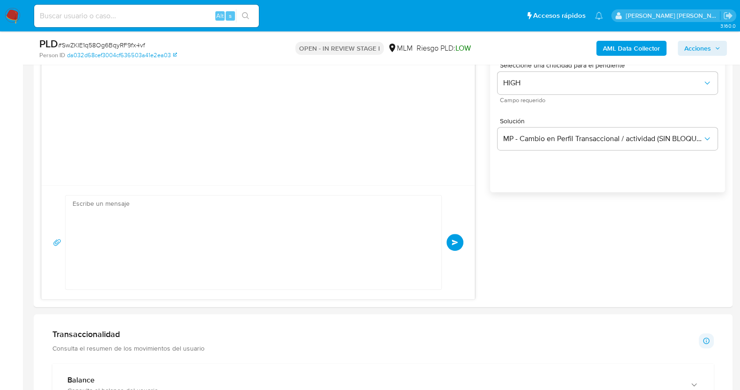
scroll to position [140, 0]
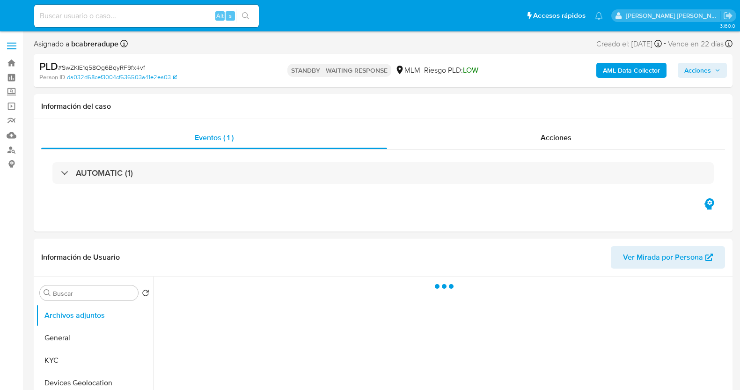
select select "10"
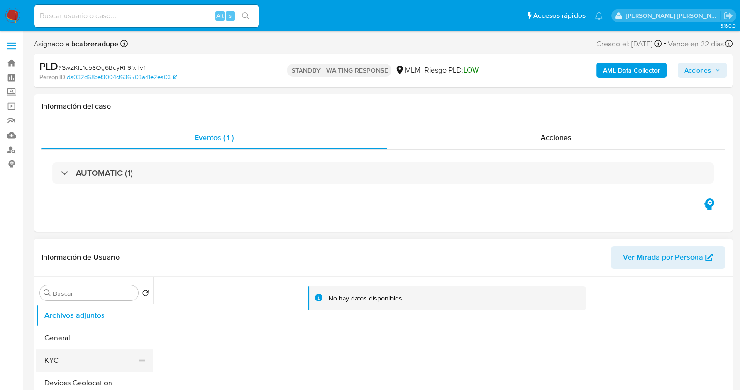
click at [68, 362] on button "KYC" at bounding box center [91, 360] width 110 height 22
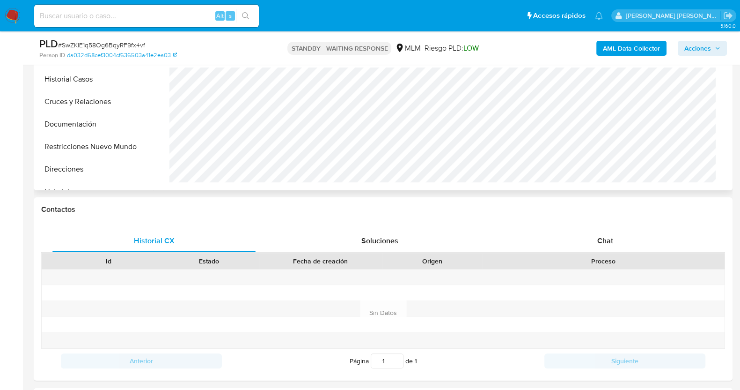
scroll to position [579, 0]
